Goal: Obtain resource: Obtain resource

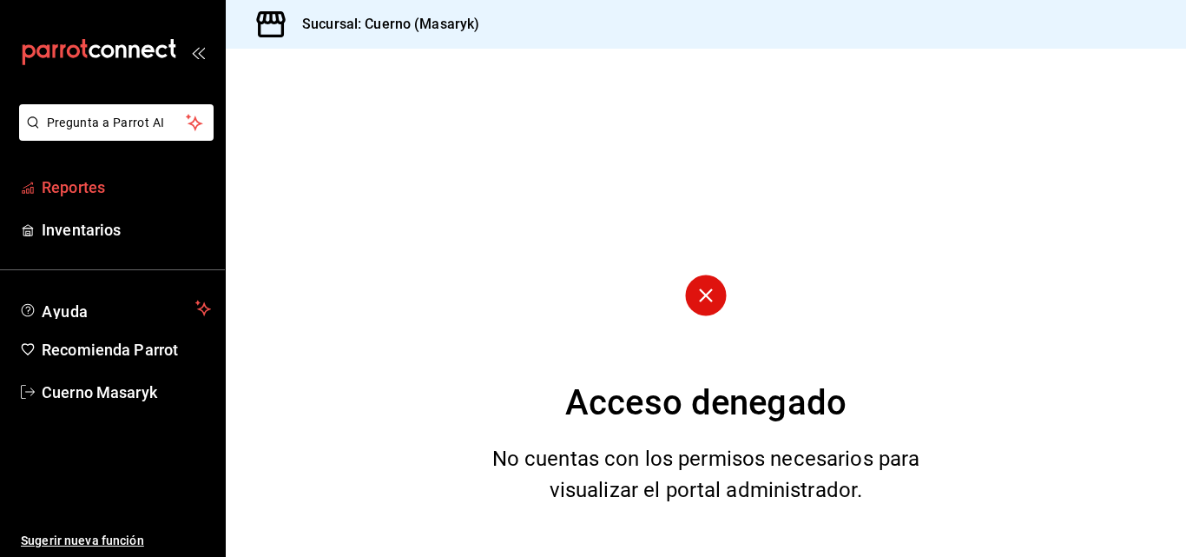
click at [102, 175] on link "Reportes" at bounding box center [112, 186] width 225 height 37
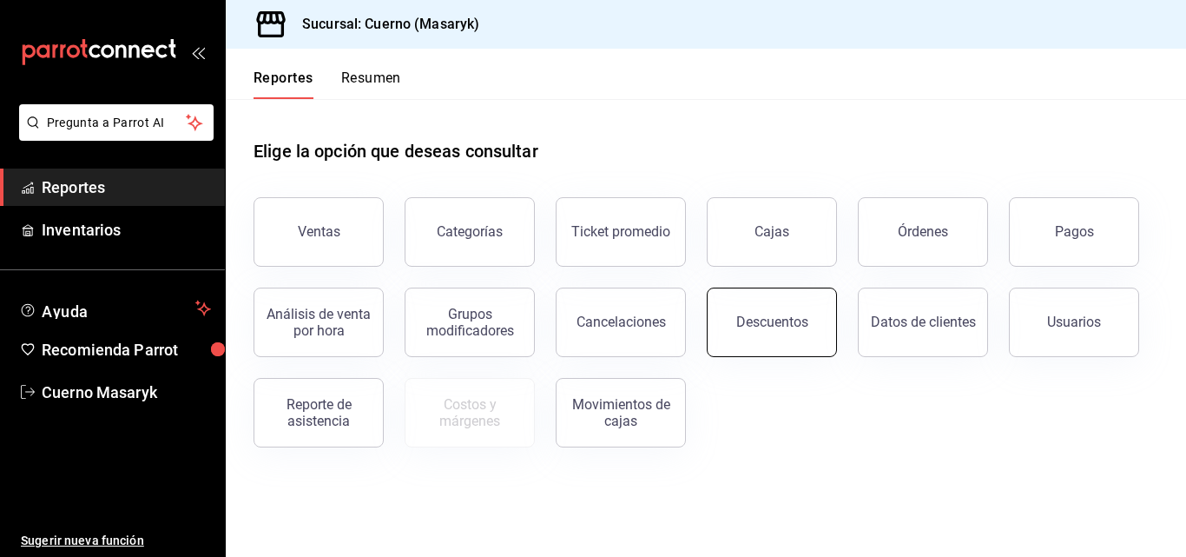
click at [793, 323] on div "Descuentos" at bounding box center [772, 321] width 72 height 16
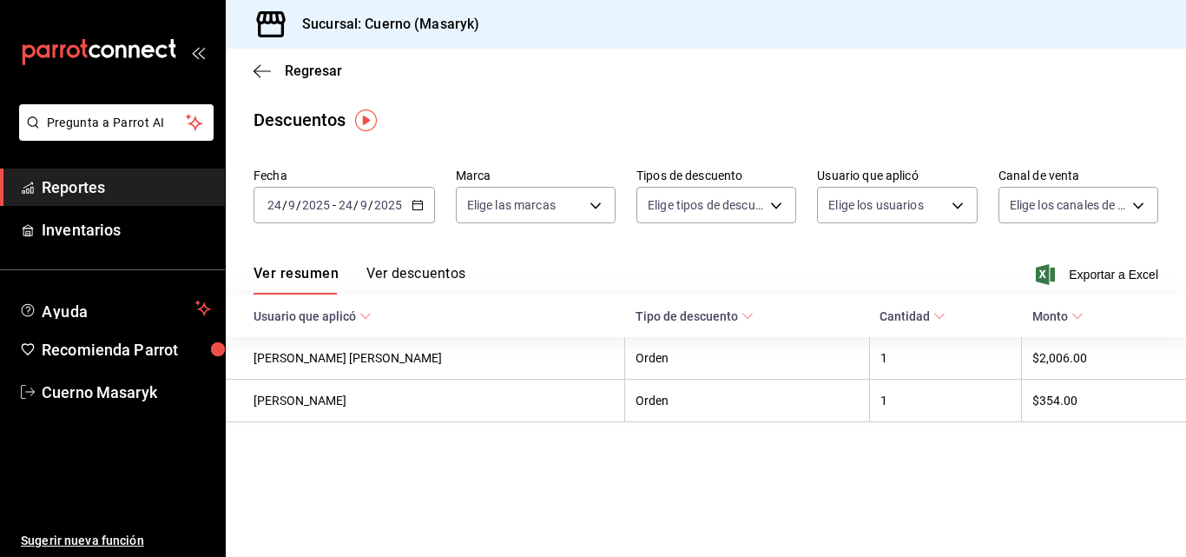
drag, startPoint x: 419, startPoint y: 207, endPoint x: 412, endPoint y: 236, distance: 30.5
click at [413, 228] on div "Fecha [DATE] [DATE] - [DATE] [DATE] Marca Elige las marcas Tipos de descuento E…" at bounding box center [706, 202] width 905 height 83
click at [412, 204] on icon "button" at bounding box center [418, 205] width 12 height 12
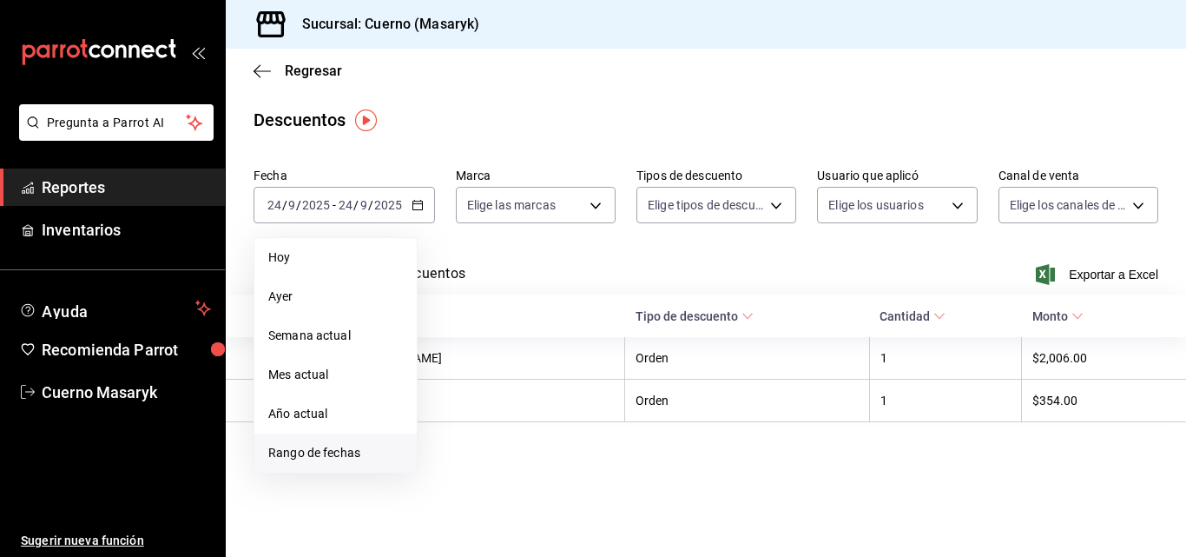
click at [319, 449] on span "Rango de fechas" at bounding box center [335, 453] width 135 height 18
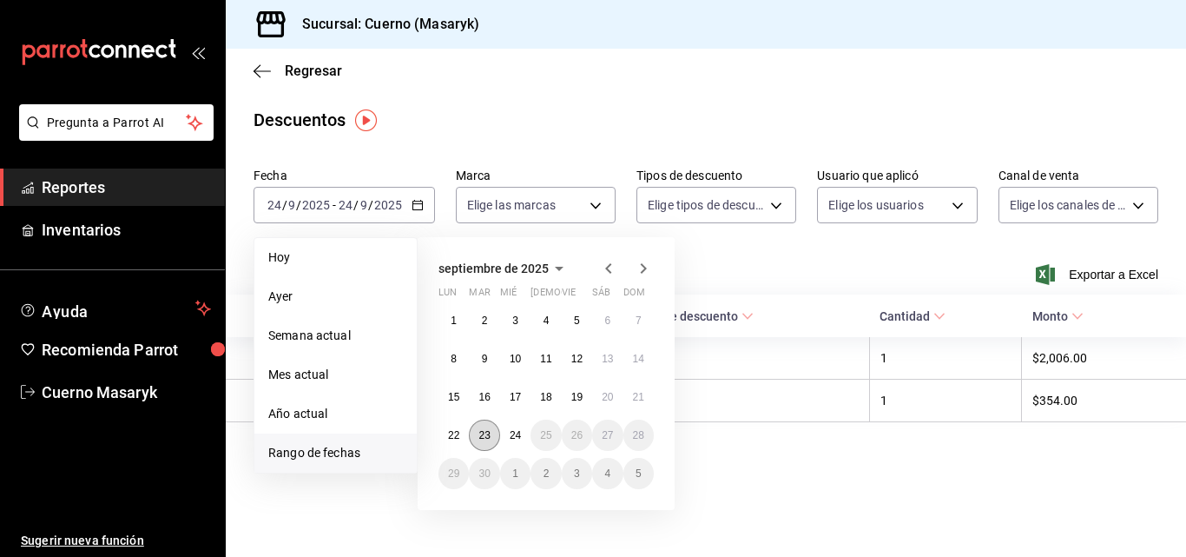
click at [496, 442] on button "23" at bounding box center [484, 434] width 30 height 31
click at [519, 436] on abbr "24" at bounding box center [515, 435] width 11 height 12
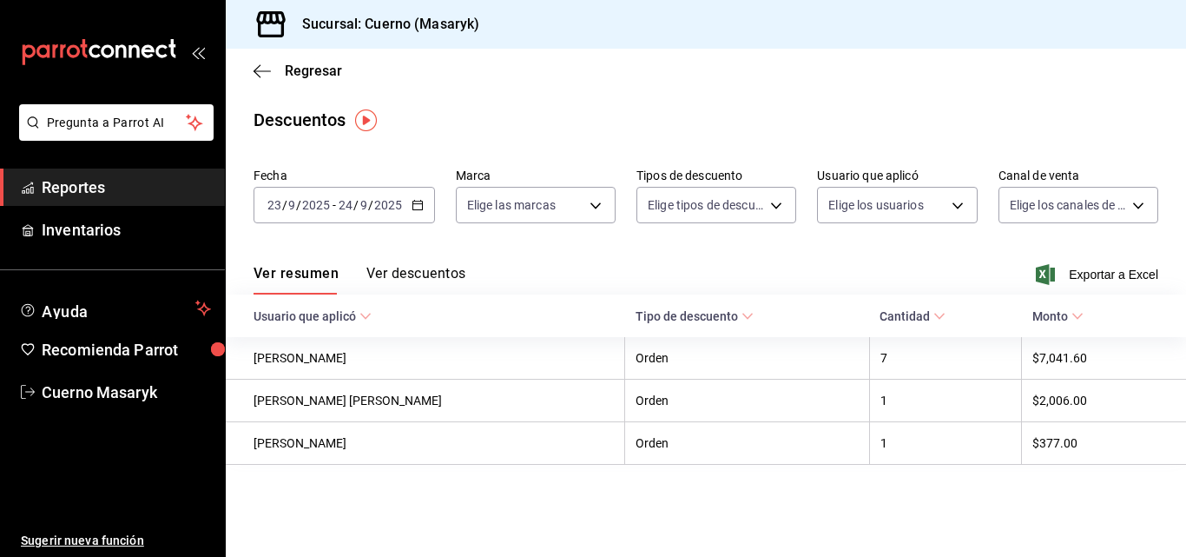
click at [399, 273] on button "Ver descuentos" at bounding box center [415, 280] width 99 height 30
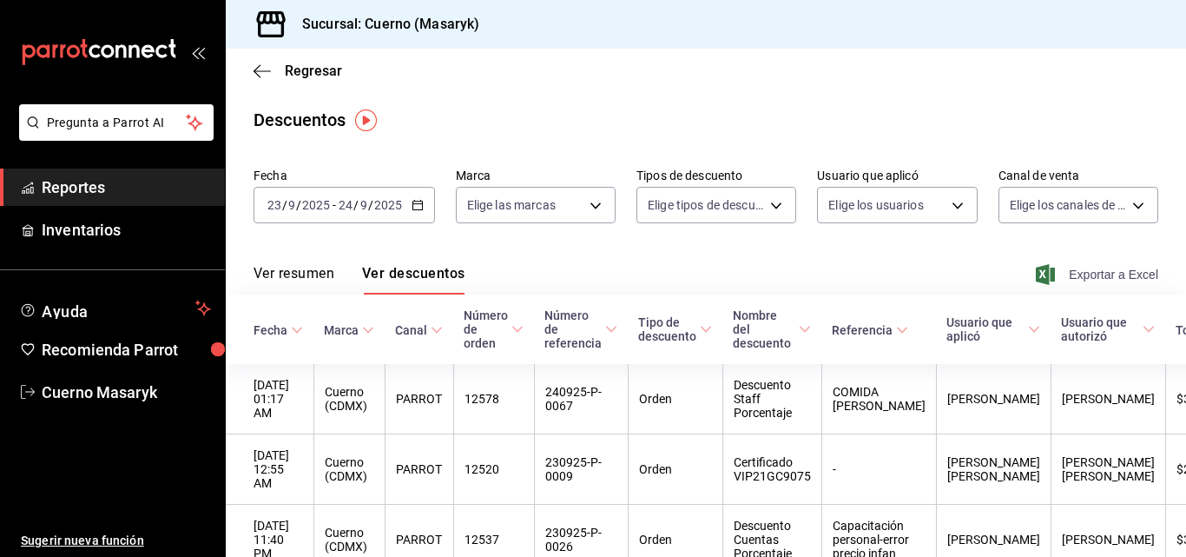
click at [1098, 282] on span "Exportar a Excel" at bounding box center [1098, 274] width 119 height 21
click at [305, 72] on span "Regresar" at bounding box center [313, 71] width 57 height 16
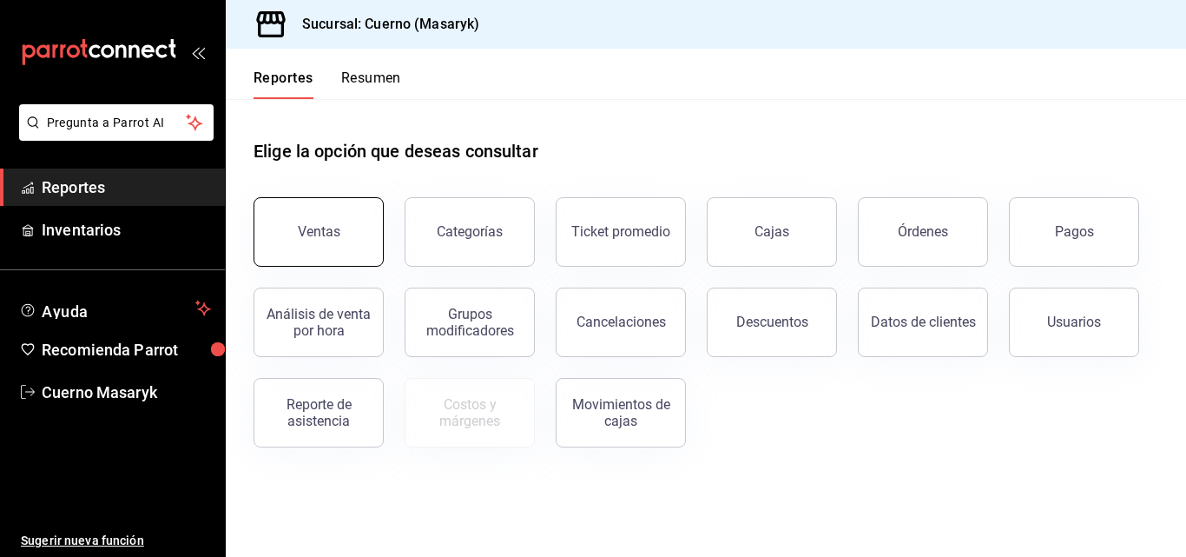
click at [343, 254] on button "Ventas" at bounding box center [319, 231] width 130 height 69
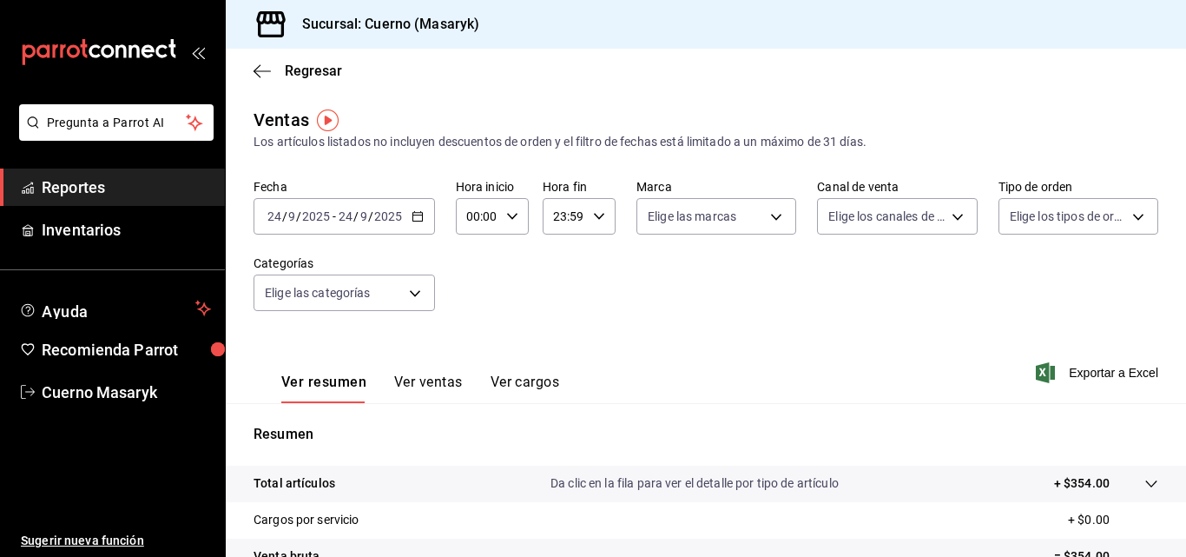
click at [420, 216] on icon "button" at bounding box center [418, 216] width 12 height 12
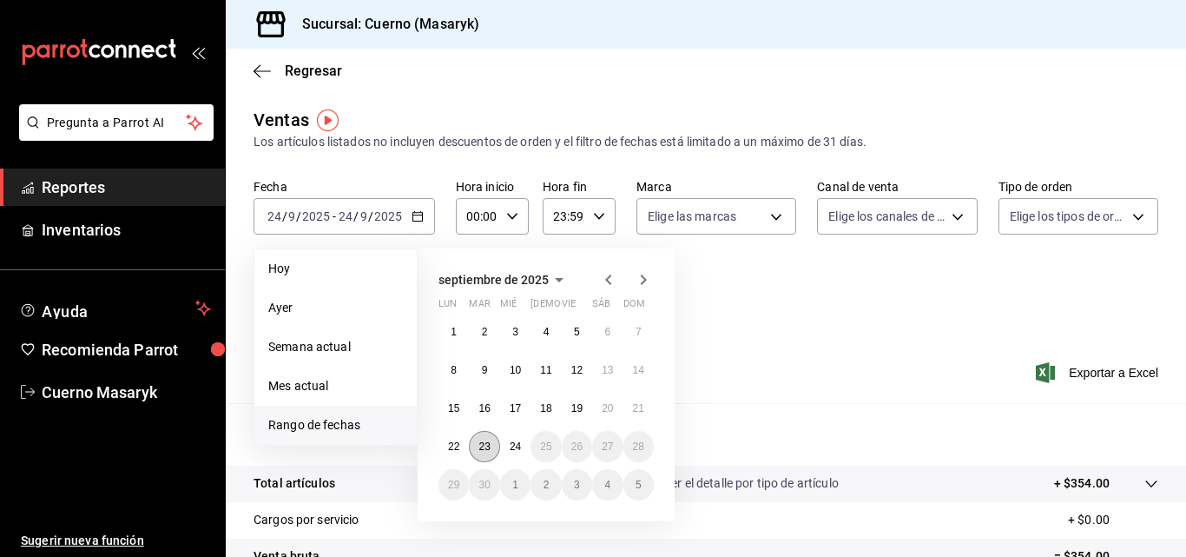
click at [491, 445] on button "23" at bounding box center [484, 446] width 30 height 31
click at [514, 443] on abbr "24" at bounding box center [515, 446] width 11 height 12
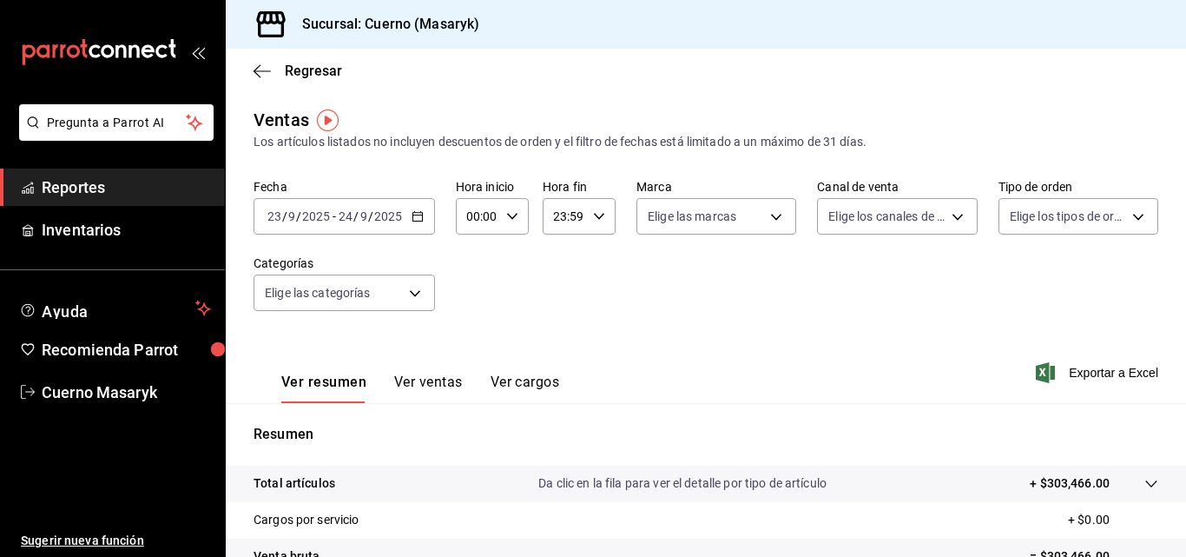
click at [509, 208] on div "00:00 Hora inicio" at bounding box center [492, 216] width 73 height 36
click at [473, 293] on span "05" at bounding box center [473, 295] width 8 height 14
type input "05:00"
click at [597, 214] on div at bounding box center [593, 278] width 1186 height 557
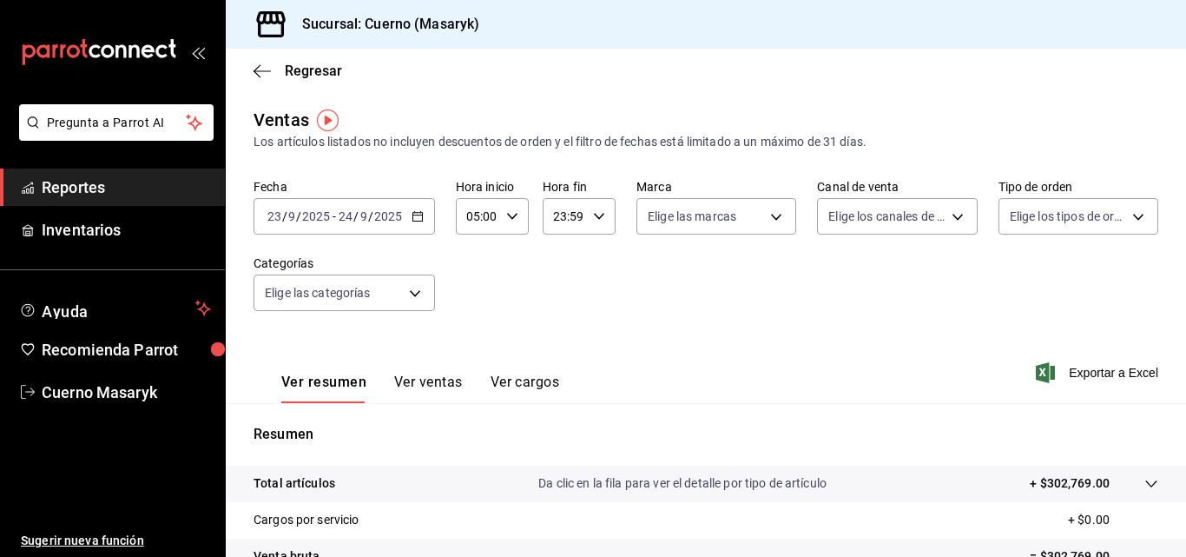
click at [597, 211] on icon "button" at bounding box center [599, 216] width 12 height 12
click at [557, 298] on span "05" at bounding box center [558, 302] width 8 height 14
type input "05:59"
click at [746, 301] on div at bounding box center [593, 278] width 1186 height 557
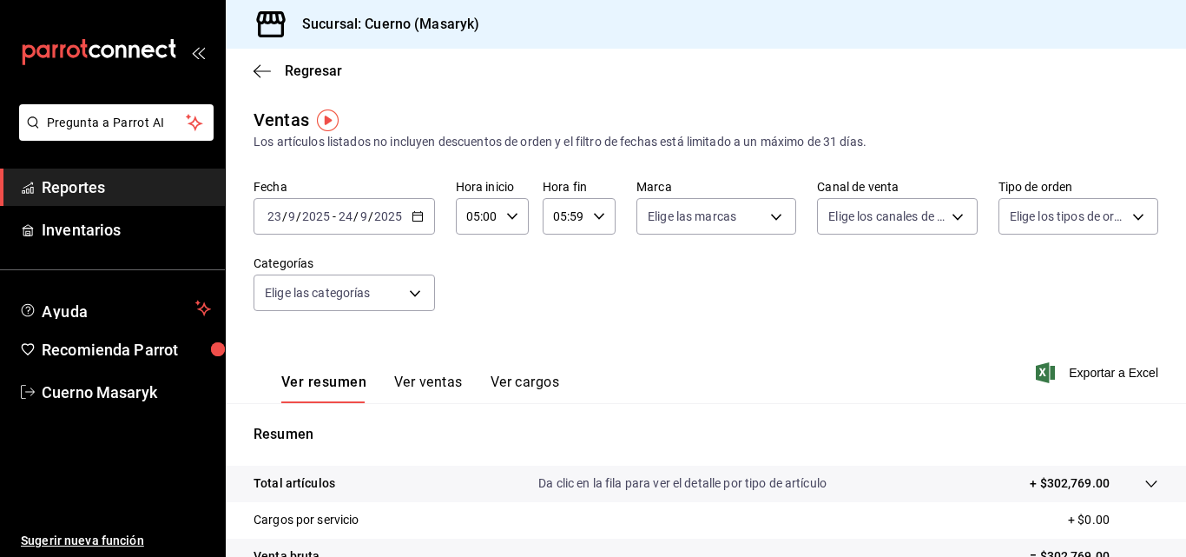
click at [746, 301] on div "Fecha [DATE] [DATE] - [DATE] [DATE] Hora inicio 05:00 Hora inicio Hora fin 05:5…" at bounding box center [706, 255] width 905 height 153
click at [1087, 376] on span "Exportar a Excel" at bounding box center [1098, 372] width 119 height 21
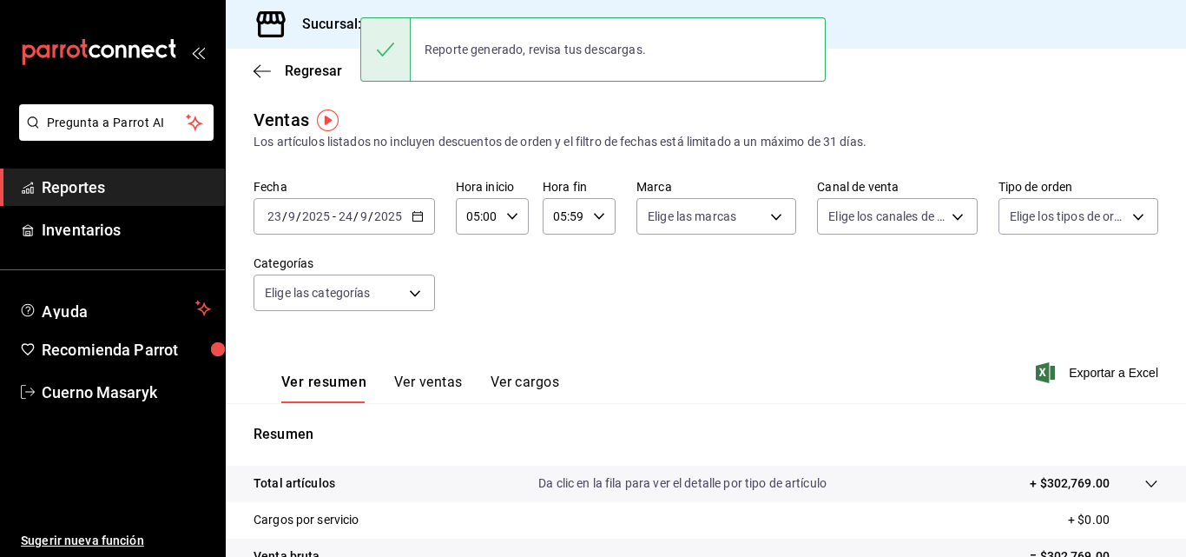
click at [437, 389] on button "Ver ventas" at bounding box center [428, 388] width 69 height 30
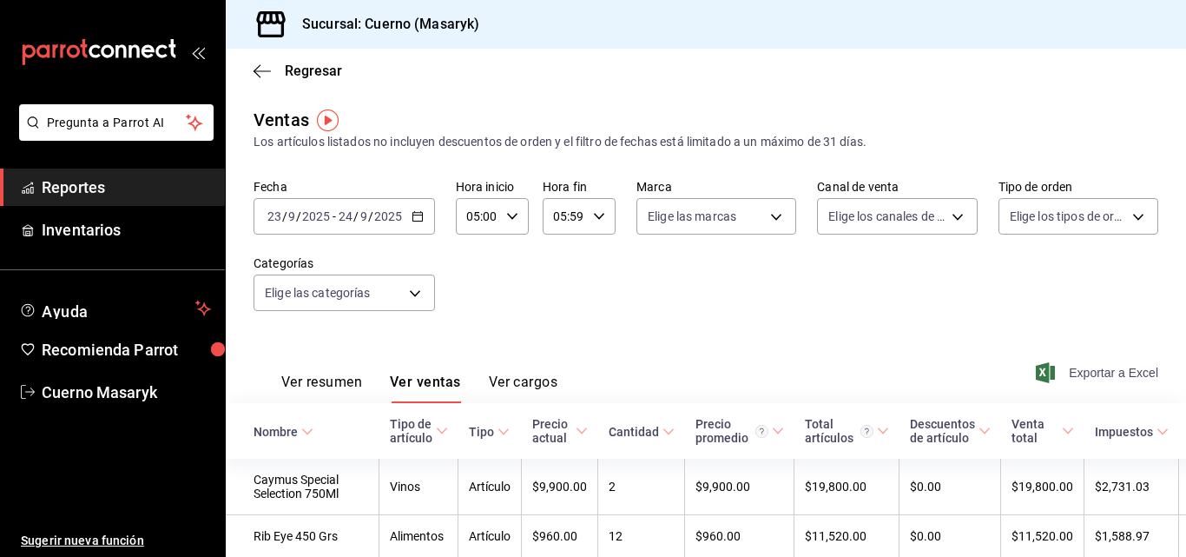
click at [1117, 372] on span "Exportar a Excel" at bounding box center [1098, 372] width 119 height 21
